Goal: Task Accomplishment & Management: Complete application form

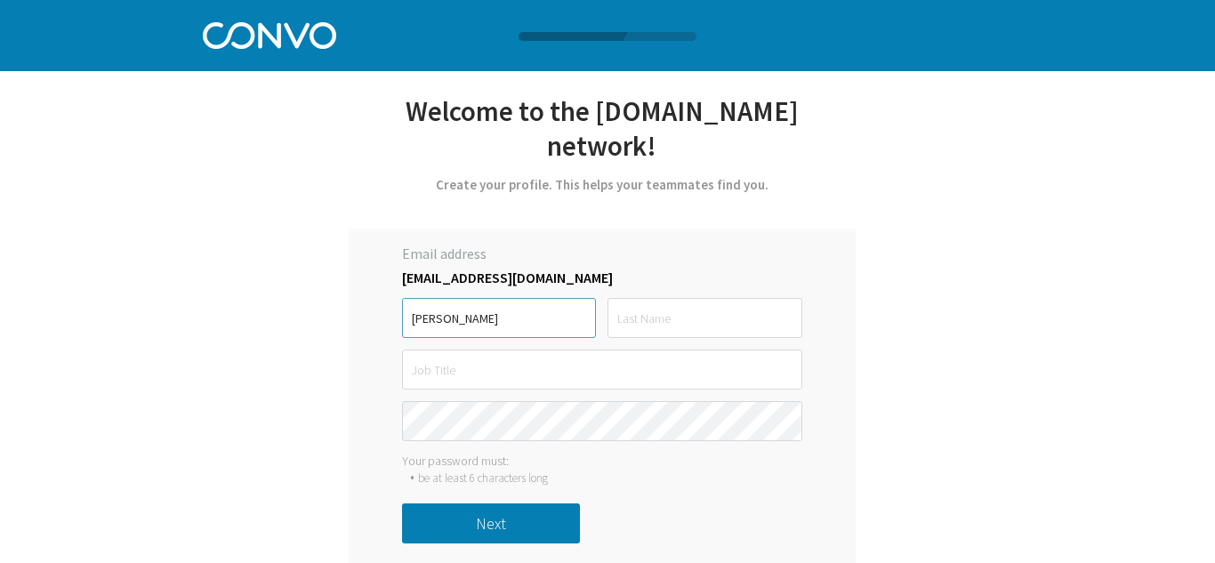
type input "[PERSON_NAME]"
type input "Suri"
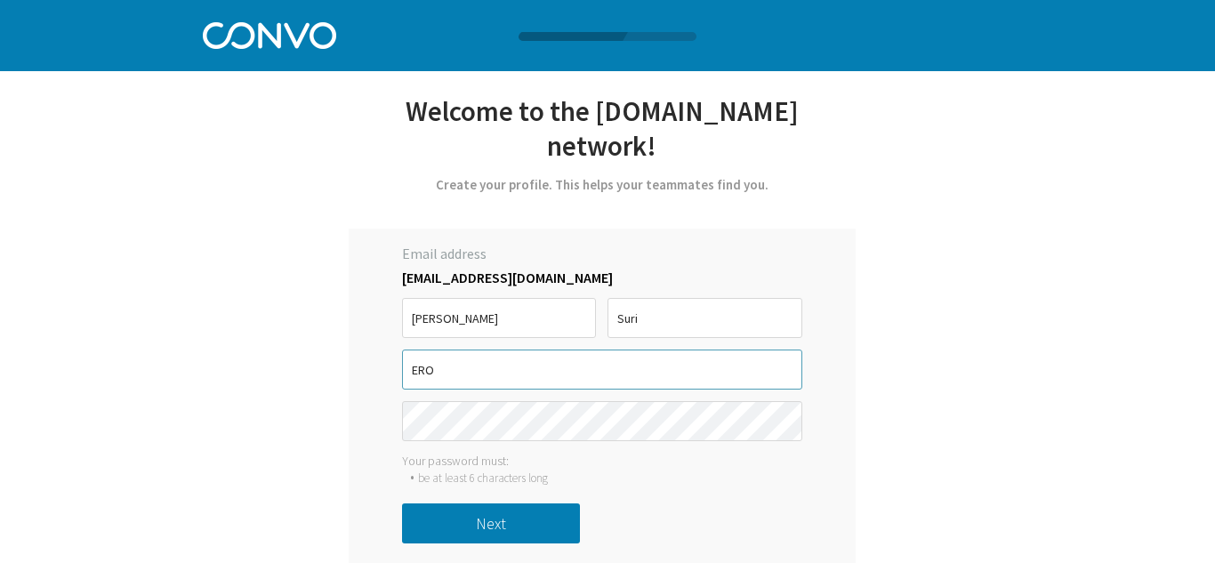
type input "ERO"
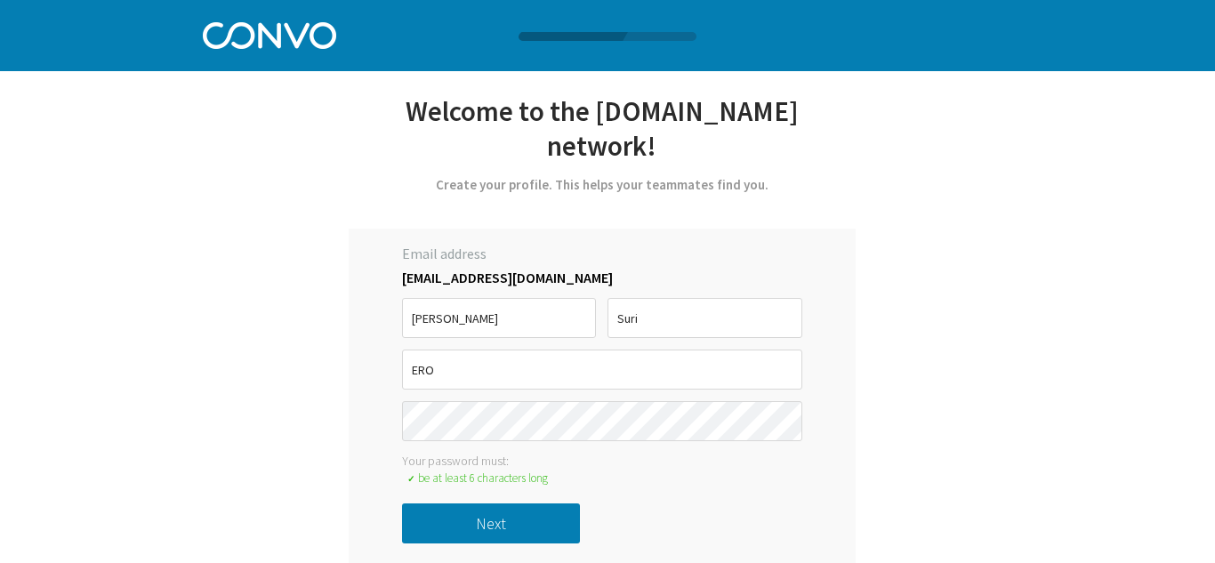
click at [500, 504] on button "Next" at bounding box center [491, 524] width 178 height 40
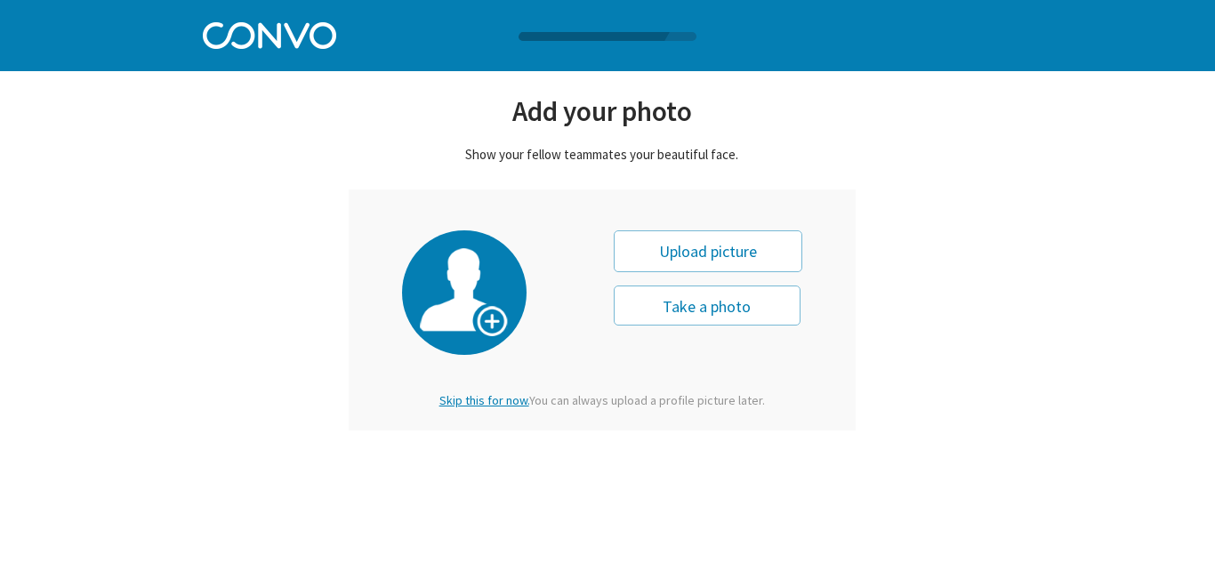
click at [498, 401] on span "Skip this for now." at bounding box center [484, 400] width 90 height 16
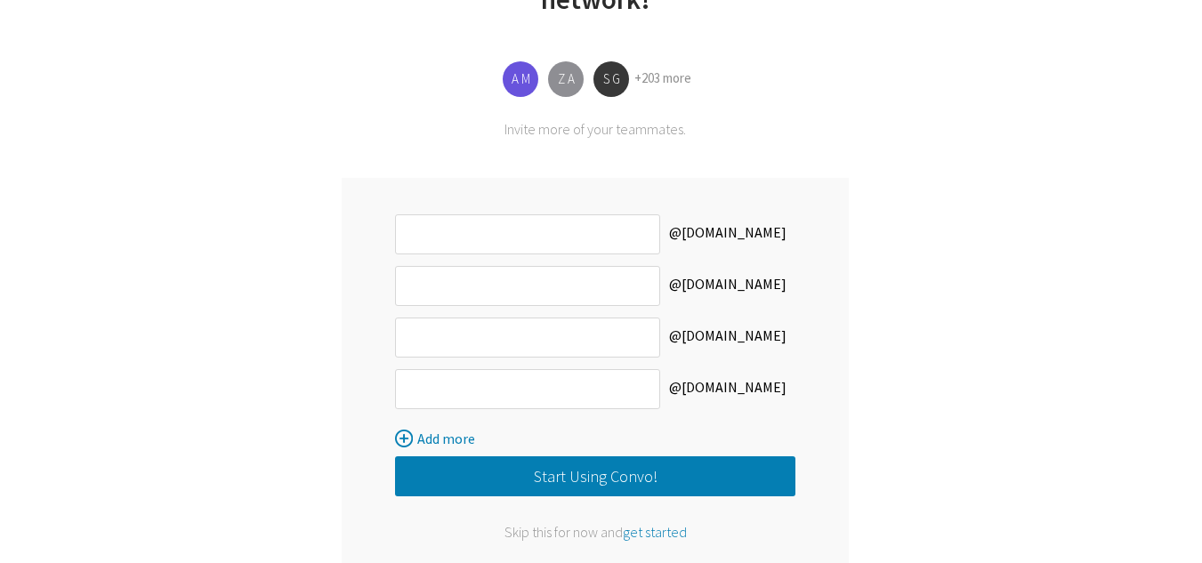
scroll to position [157, 0]
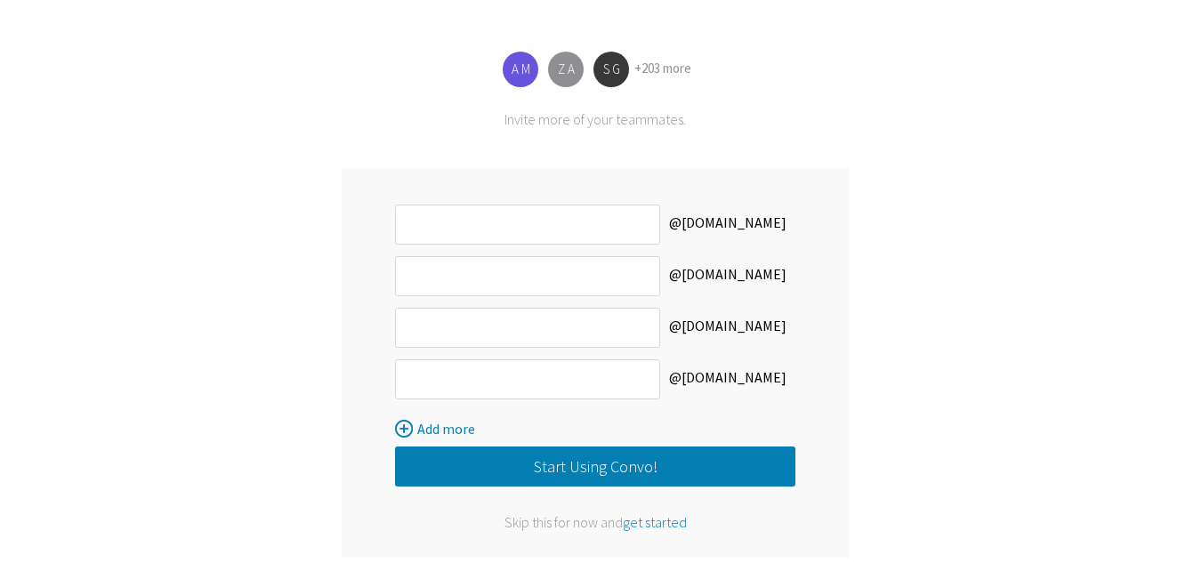
click at [565, 447] on button "Start Using Convo!" at bounding box center [595, 467] width 400 height 40
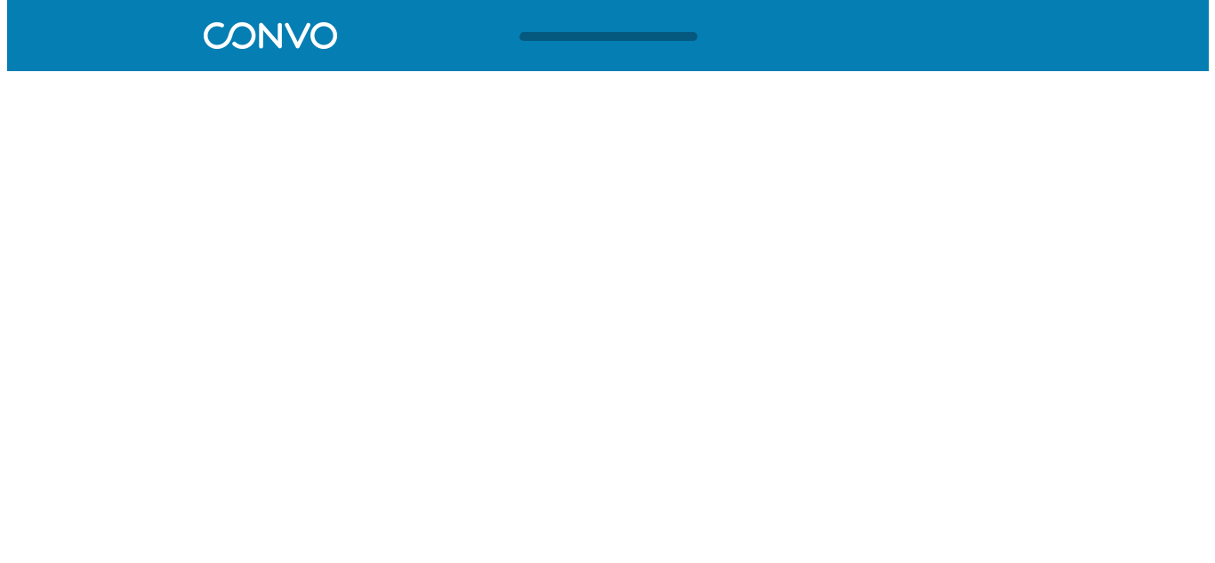
scroll to position [0, 0]
